Goal: Task Accomplishment & Management: Manage account settings

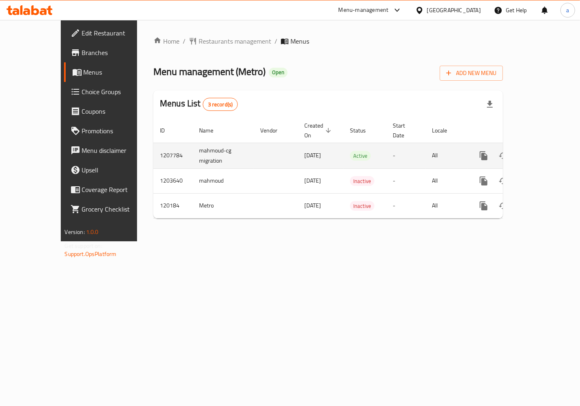
click at [546, 152] on icon "enhanced table" at bounding box center [542, 155] width 7 height 7
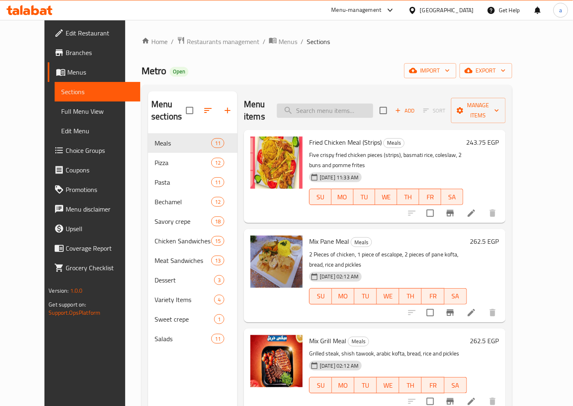
click at [356, 104] on input "search" at bounding box center [325, 111] width 96 height 14
paste input "Chicken Pane Meal Or Crispy"
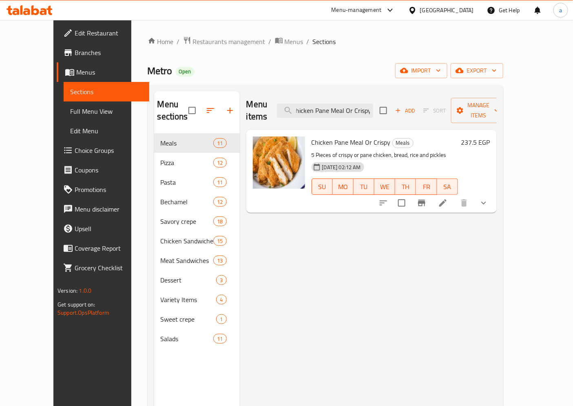
type input "Chicken Pane Meal Or Crispy"
click at [448, 198] on icon at bounding box center [443, 203] width 10 height 10
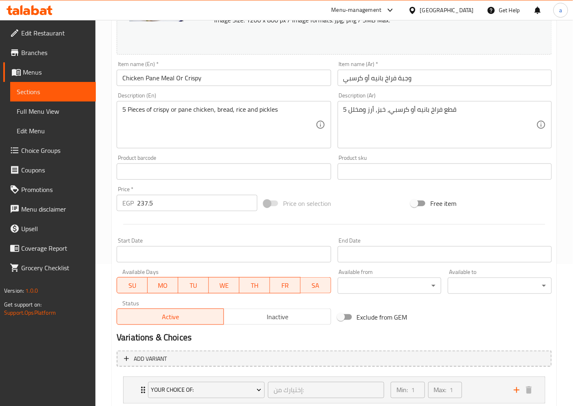
scroll to position [194, 0]
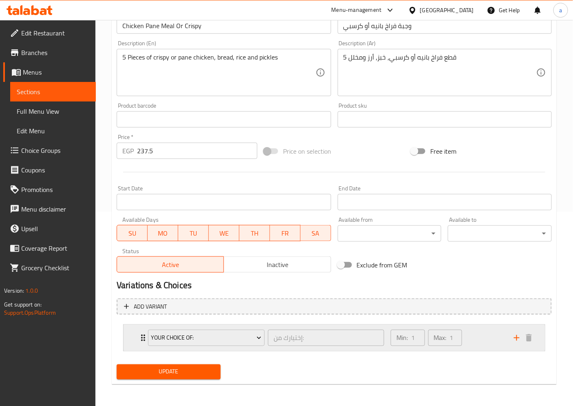
click at [476, 338] on div "Min: 1 ​ Max: 1 ​" at bounding box center [447, 338] width 123 height 26
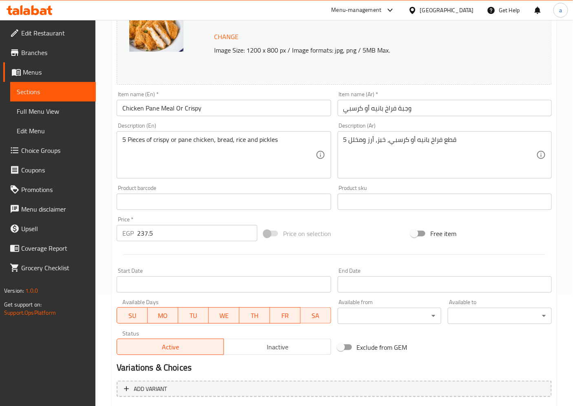
scroll to position [0, 0]
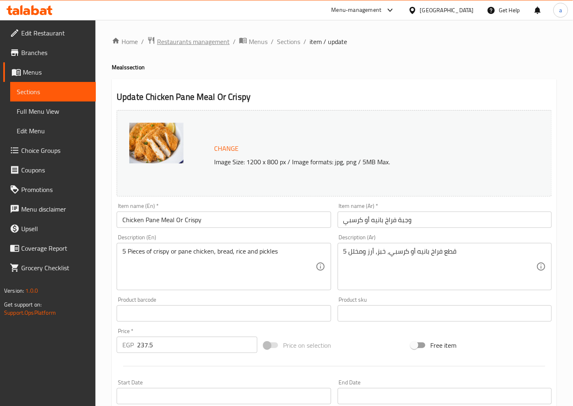
click at [157, 42] on span "Restaurants management" at bounding box center [193, 42] width 73 height 10
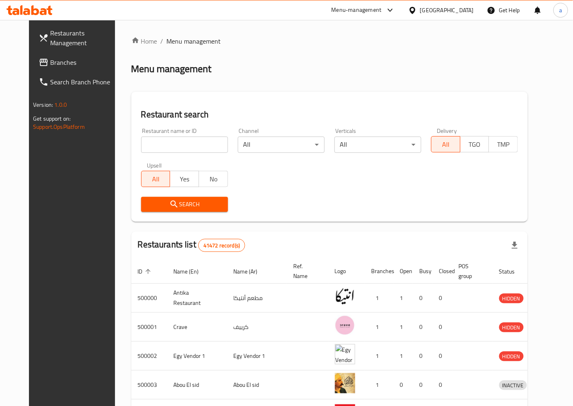
click at [50, 61] on span "Branches" at bounding box center [84, 63] width 68 height 10
